Goal: Task Accomplishment & Management: Manage account settings

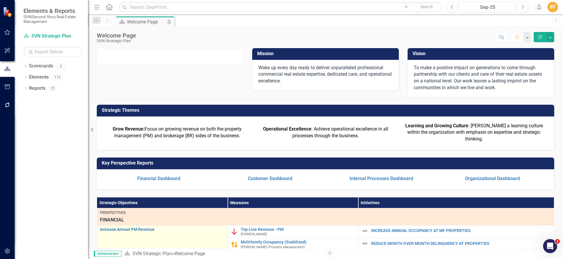
scroll to position [184, 0]
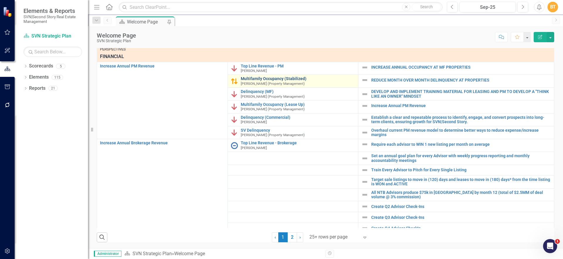
click at [277, 77] on link "Multifamily Occupancy (Stabilized)" at bounding box center [298, 79] width 115 height 4
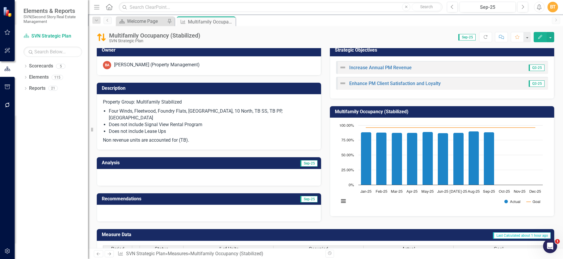
scroll to position [11, 0]
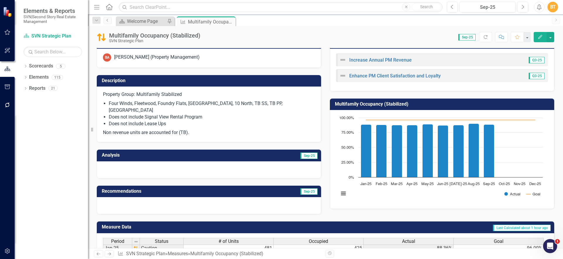
click at [307, 77] on td "Description" at bounding box center [210, 82] width 216 height 10
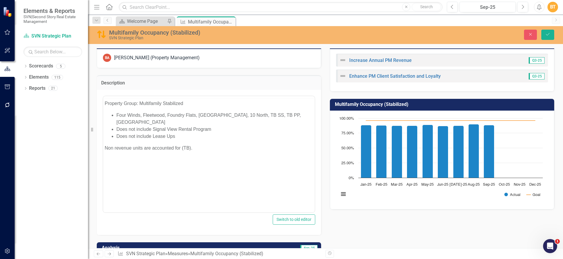
scroll to position [0, 0]
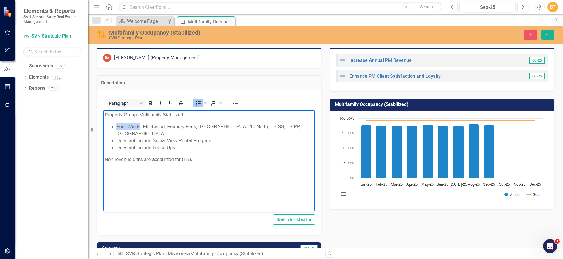
drag, startPoint x: 140, startPoint y: 125, endPoint x: 117, endPoint y: 124, distance: 23.5
click at [117, 124] on li "Four Winds, Fleetwood, Foundry Flats, [GEOGRAPHIC_DATA], 10 North, TB SS, TB PP…" at bounding box center [214, 130] width 197 height 14
drag, startPoint x: 545, startPoint y: 33, endPoint x: 563, endPoint y: 26, distance: 19.1
click at [545, 33] on icon "Save" at bounding box center [547, 34] width 5 height 4
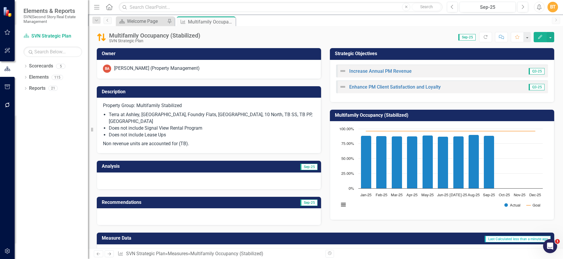
click at [193, 162] on td "Analysis" at bounding box center [156, 167] width 108 height 10
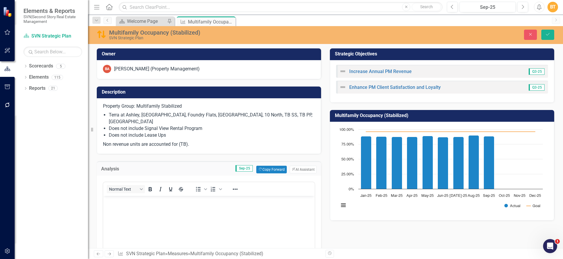
click at [145, 213] on body "Rich Text Area. Press ALT-0 for help." at bounding box center [208, 240] width 211 height 88
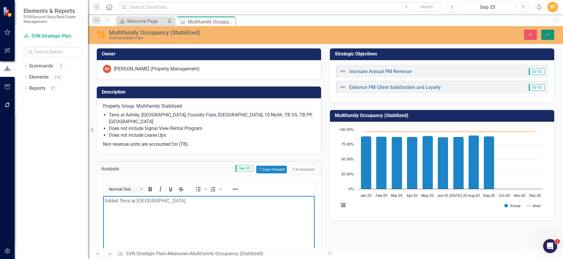
click at [545, 35] on icon "Save" at bounding box center [547, 34] width 5 height 4
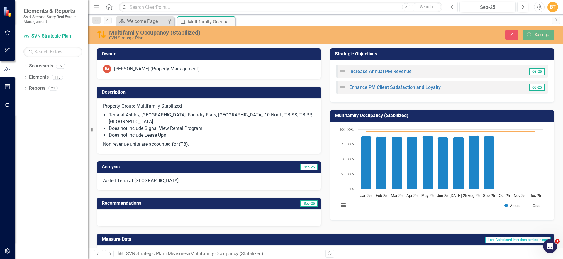
click at [453, 8] on icon "Previous" at bounding box center [452, 6] width 3 height 5
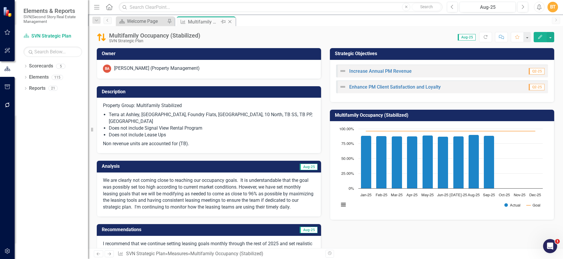
click at [231, 21] on icon "Close" at bounding box center [230, 21] width 6 height 5
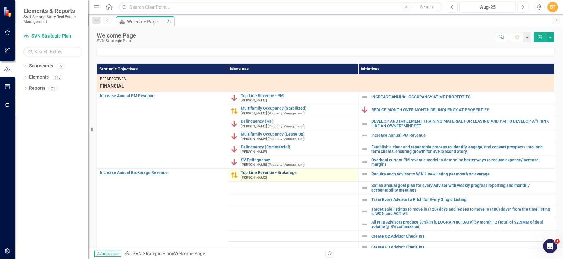
scroll to position [140, 0]
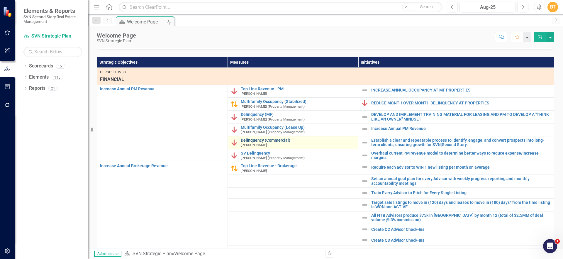
click at [267, 143] on link "Delinquency (Commercial)" at bounding box center [298, 140] width 115 height 4
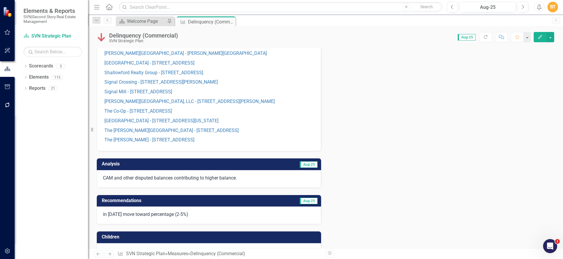
scroll to position [328, 0]
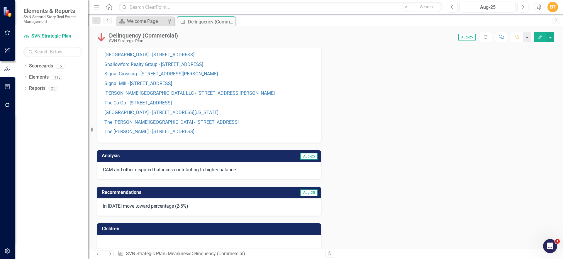
click at [242, 155] on td "Aug-25" at bounding box center [263, 157] width 110 height 10
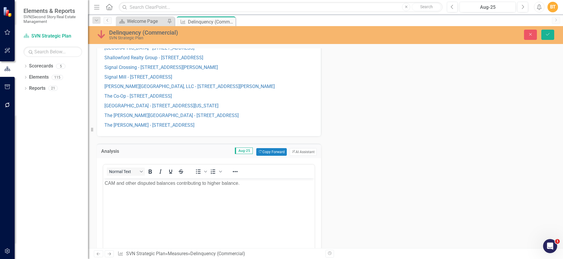
scroll to position [341, 0]
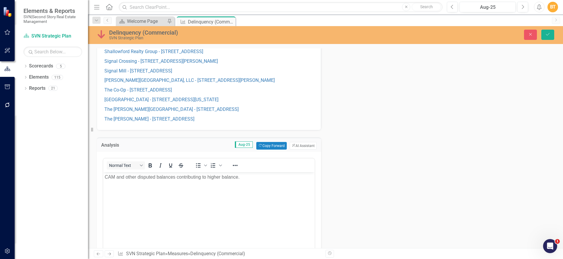
click at [244, 183] on body "CAM and other disputed balances contributing to higher balance." at bounding box center [208, 216] width 211 height 88
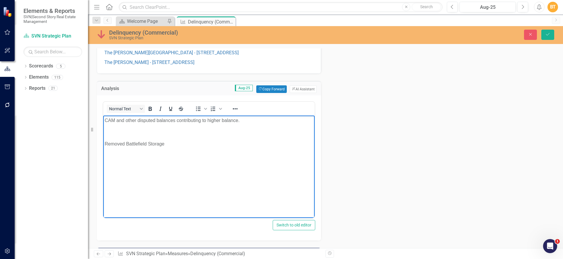
scroll to position [407, 0]
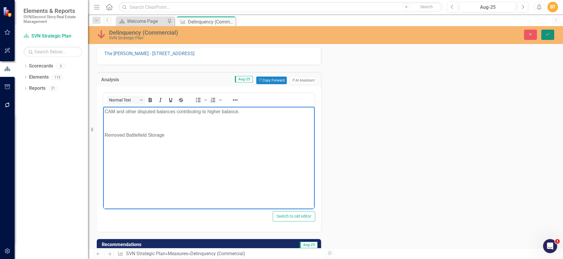
click at [551, 33] on button "Save" at bounding box center [547, 35] width 13 height 10
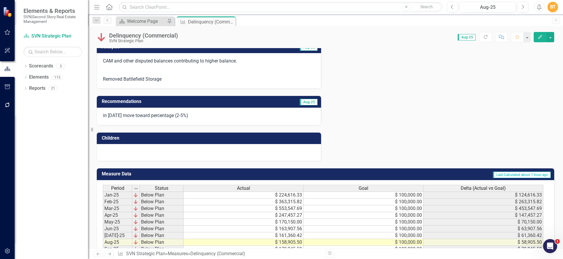
scroll to position [320, 0]
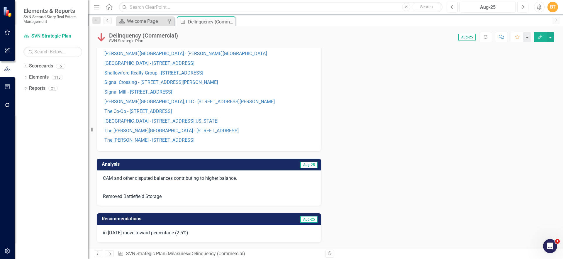
click at [165, 196] on p "Removed Battlefield Storage" at bounding box center [209, 196] width 212 height 8
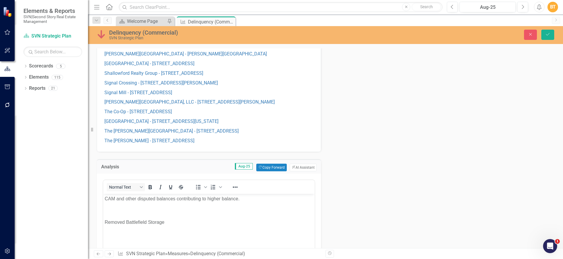
scroll to position [0, 0]
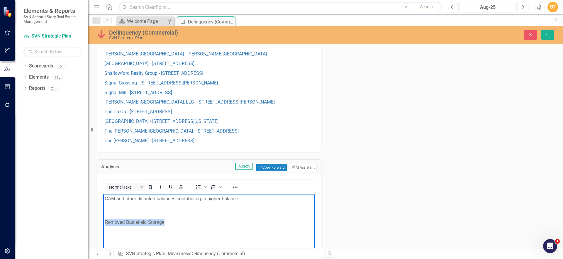
drag, startPoint x: 171, startPoint y: 221, endPoint x: 102, endPoint y: 219, distance: 68.9
click at [103, 219] on html "CAM and other disputed balances contributing to higher balance. Removed Battlef…" at bounding box center [208, 238] width 211 height 88
copy p "Removed Battlefield Storage"
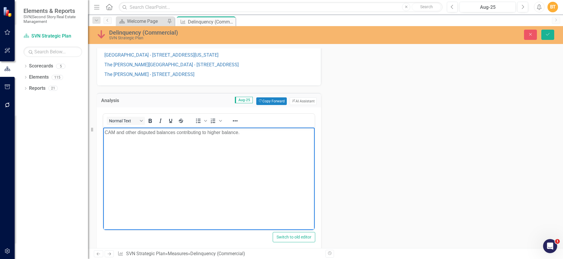
scroll to position [387, 0]
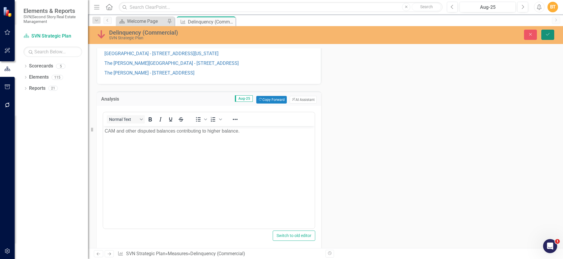
drag, startPoint x: 547, startPoint y: 34, endPoint x: 547, endPoint y: 27, distance: 7.3
click at [547, 34] on icon "Save" at bounding box center [547, 34] width 5 height 4
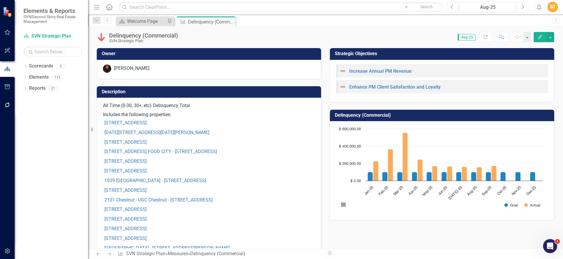
click at [518, 8] on button "Next" at bounding box center [522, 7] width 11 height 11
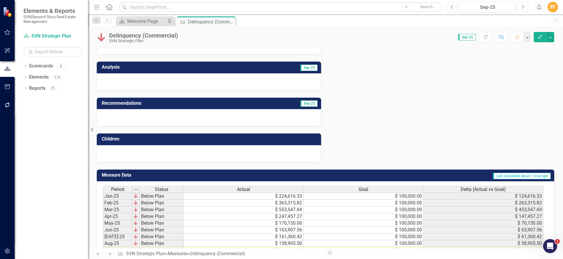
scroll to position [416, 0]
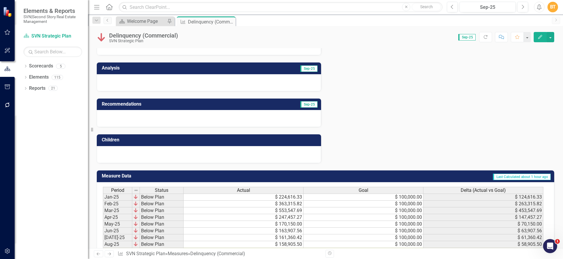
click at [206, 65] on h3 "Analysis" at bounding box center [156, 67] width 108 height 5
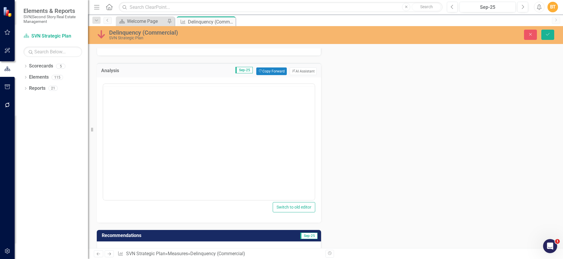
scroll to position [0, 0]
click at [167, 124] on body "Rich Text Area. Press ALT-0 for help." at bounding box center [208, 141] width 211 height 88
click at [544, 36] on button "Save" at bounding box center [547, 35] width 13 height 10
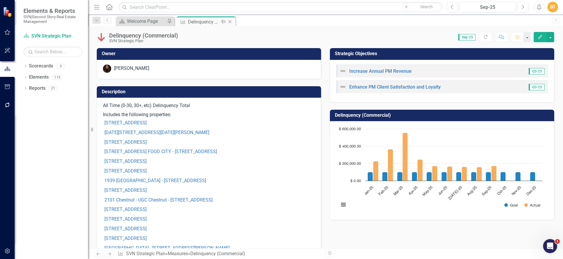
click at [230, 21] on icon "Close" at bounding box center [230, 21] width 6 height 5
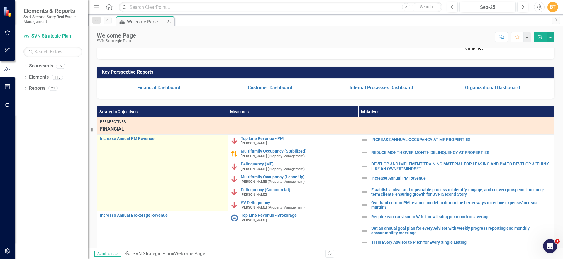
scroll to position [184, 0]
